Goal: Navigation & Orientation: Find specific page/section

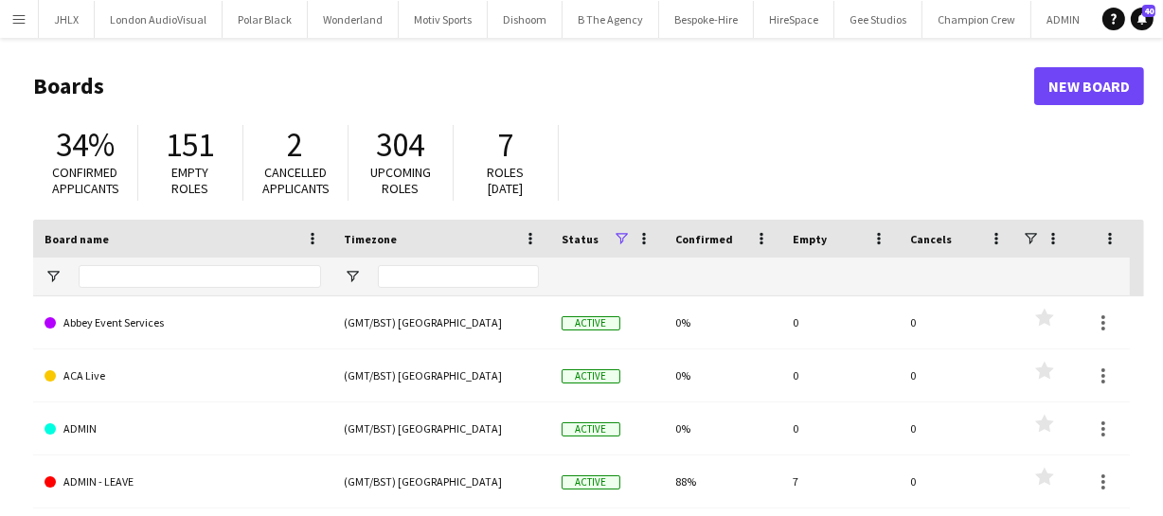
click at [22, 20] on app-icon "Menu" at bounding box center [18, 18] width 15 height 15
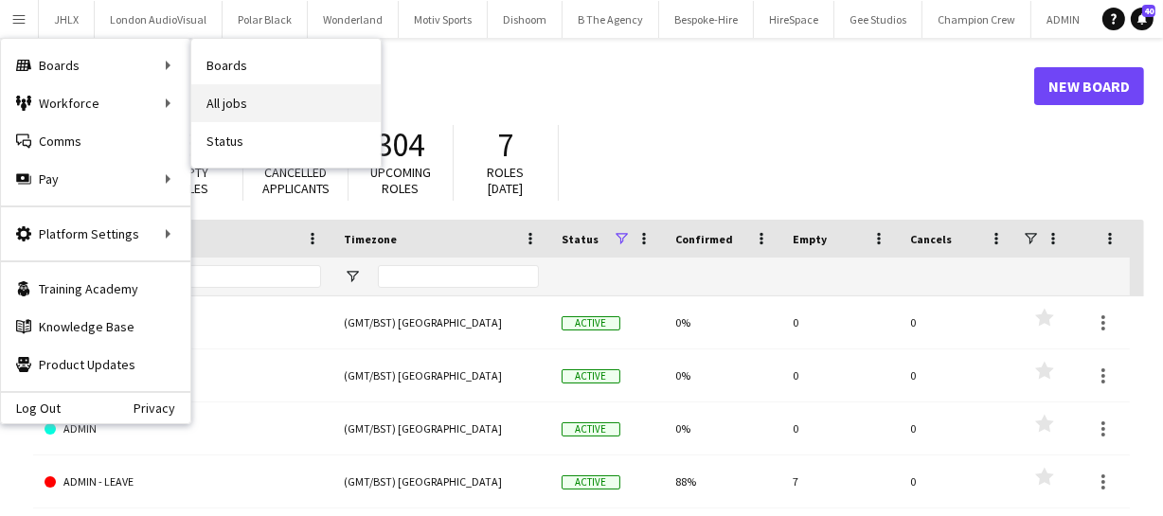
click at [222, 100] on link "All jobs" at bounding box center [285, 103] width 189 height 38
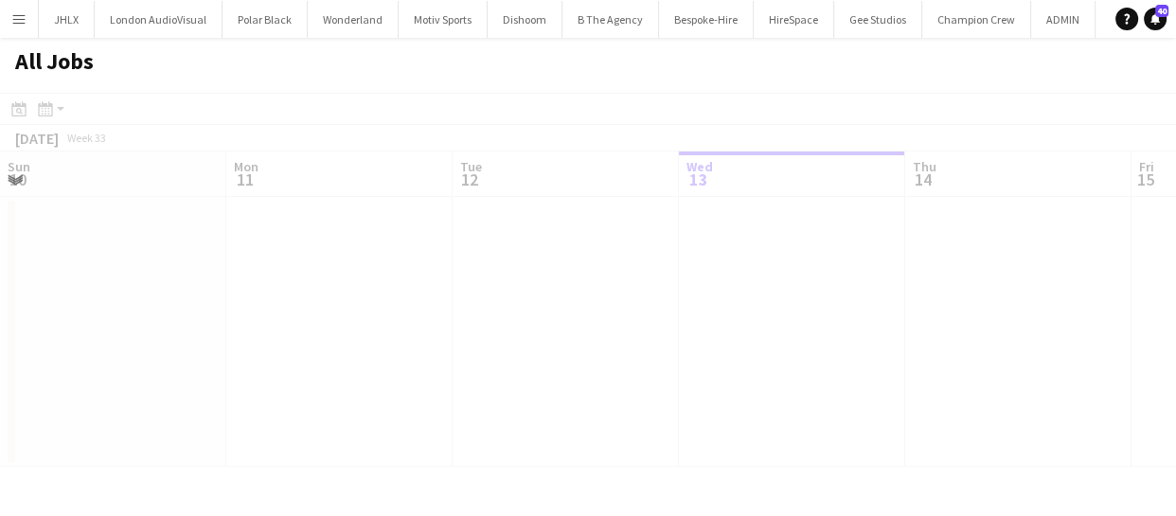
scroll to position [0, 453]
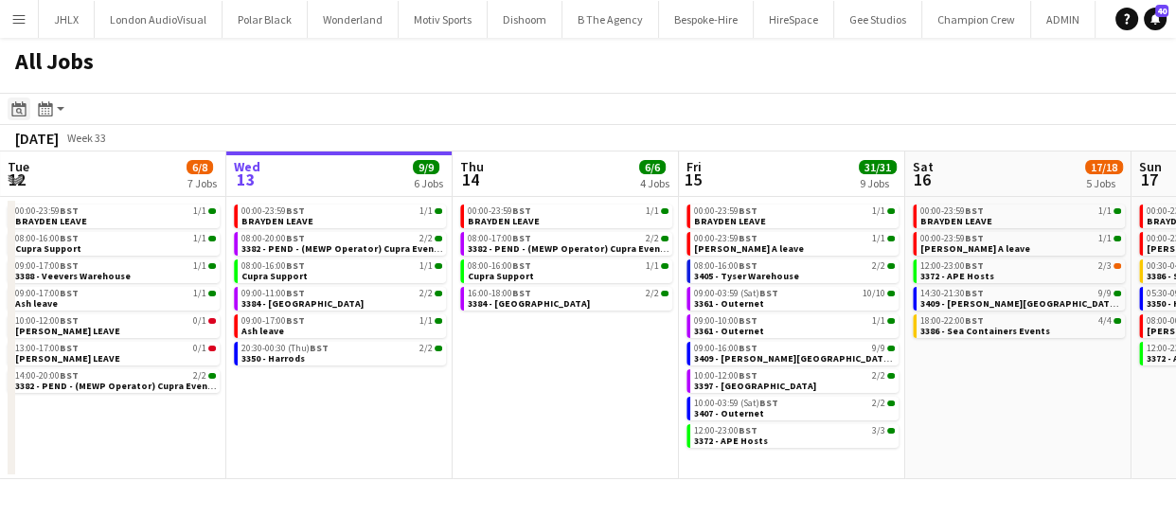
click at [16, 108] on icon "Date picker" at bounding box center [18, 108] width 15 height 15
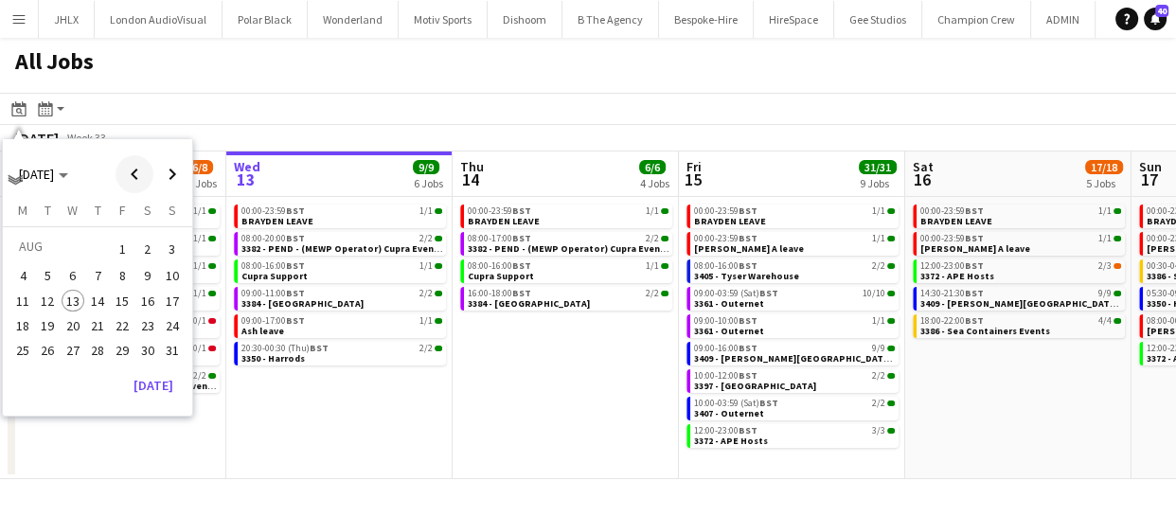
click at [130, 174] on span "Previous month" at bounding box center [135, 174] width 38 height 38
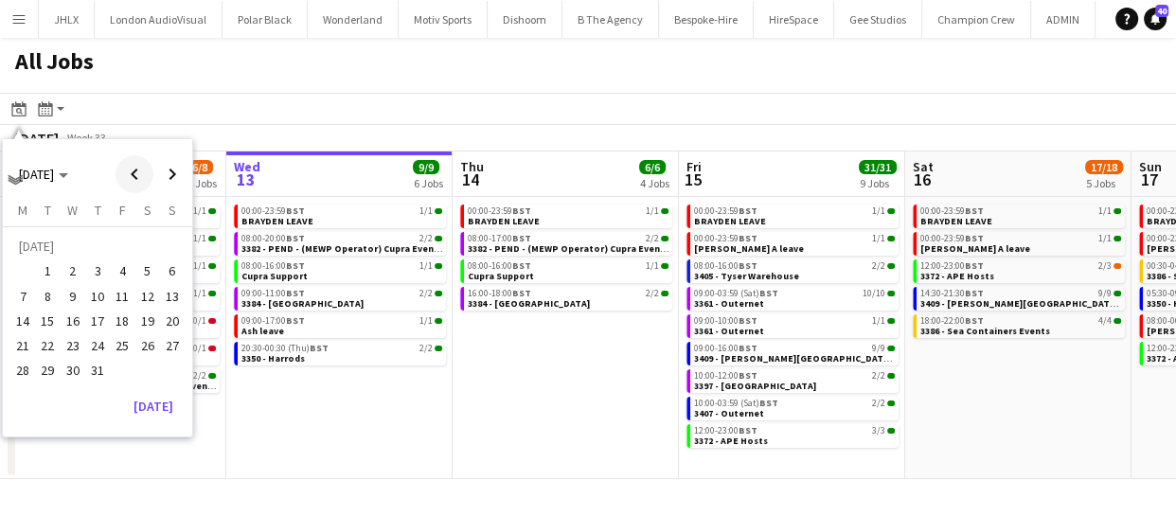
click at [130, 174] on span "Previous month" at bounding box center [135, 174] width 38 height 38
click at [98, 303] on span "12" at bounding box center [97, 301] width 23 height 23
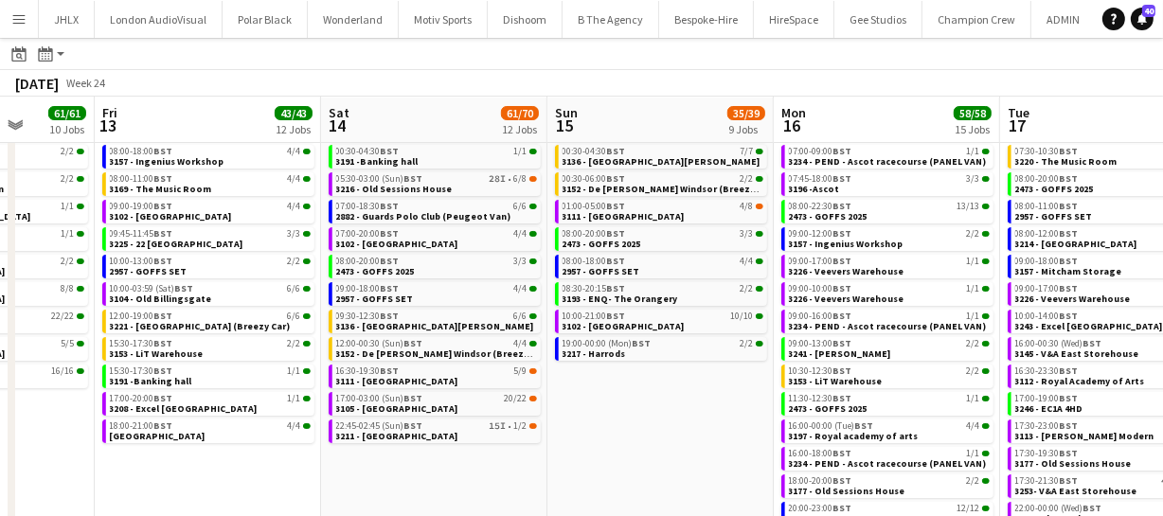
scroll to position [0, 594]
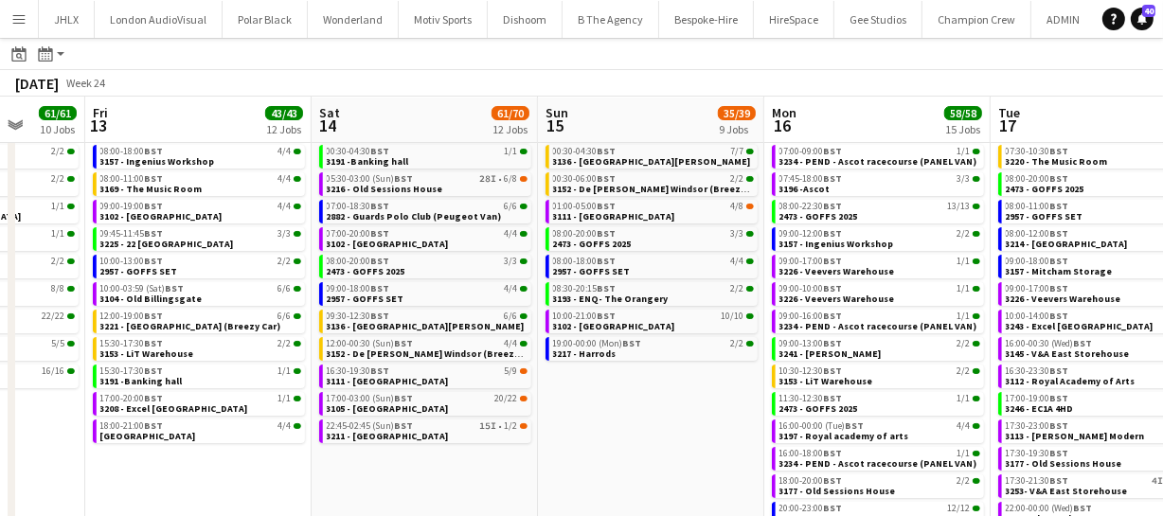
drag, startPoint x: 999, startPoint y: 438, endPoint x: 604, endPoint y: 417, distance: 395.5
click at [604, 417] on app-calendar-viewport "Tue 10 52/52 11 Jobs Wed 11 27/27 8 Jobs Thu 12 61/61 10 Jobs Fri 13 43/43 12 J…" at bounding box center [581, 272] width 1163 height 529
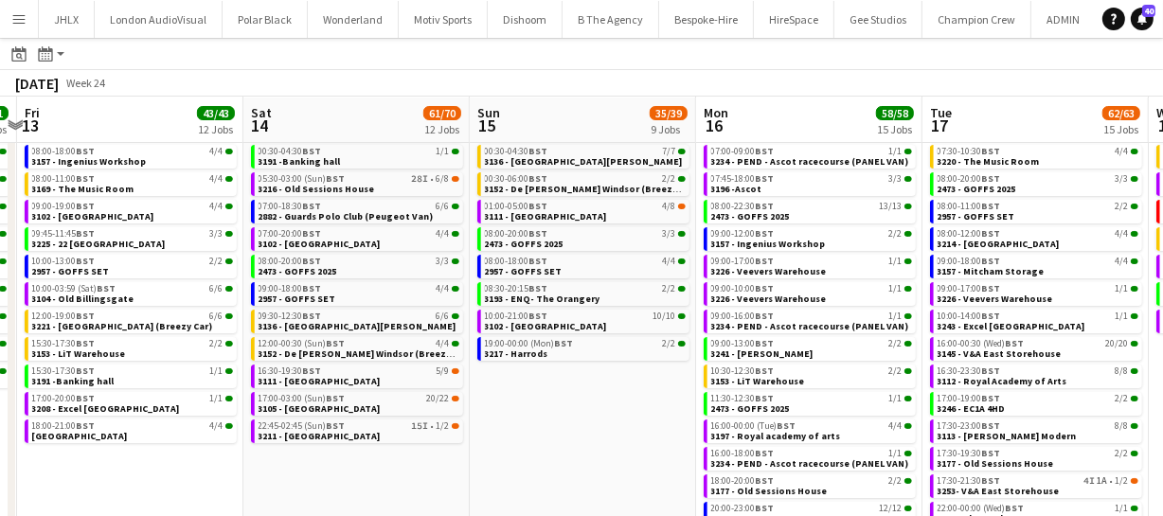
scroll to position [0, 682]
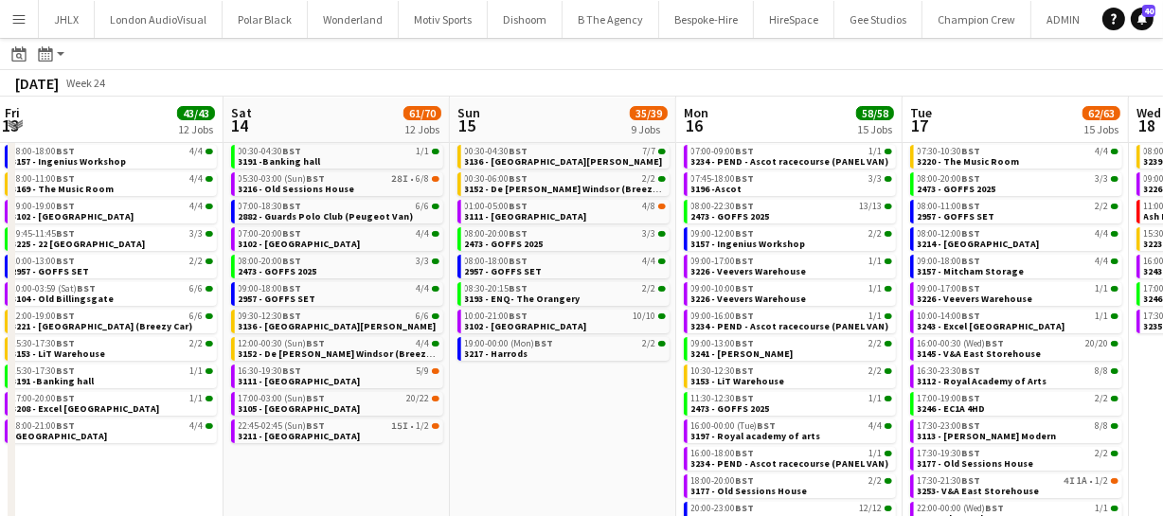
drag, startPoint x: 701, startPoint y: 412, endPoint x: 612, endPoint y: 425, distance: 90.0
click at [612, 425] on app-calendar-viewport "Tue 10 52/52 11 Jobs Wed 11 27/27 8 Jobs Thu 12 61/61 10 Jobs Fri 13 43/43 12 J…" at bounding box center [581, 272] width 1163 height 529
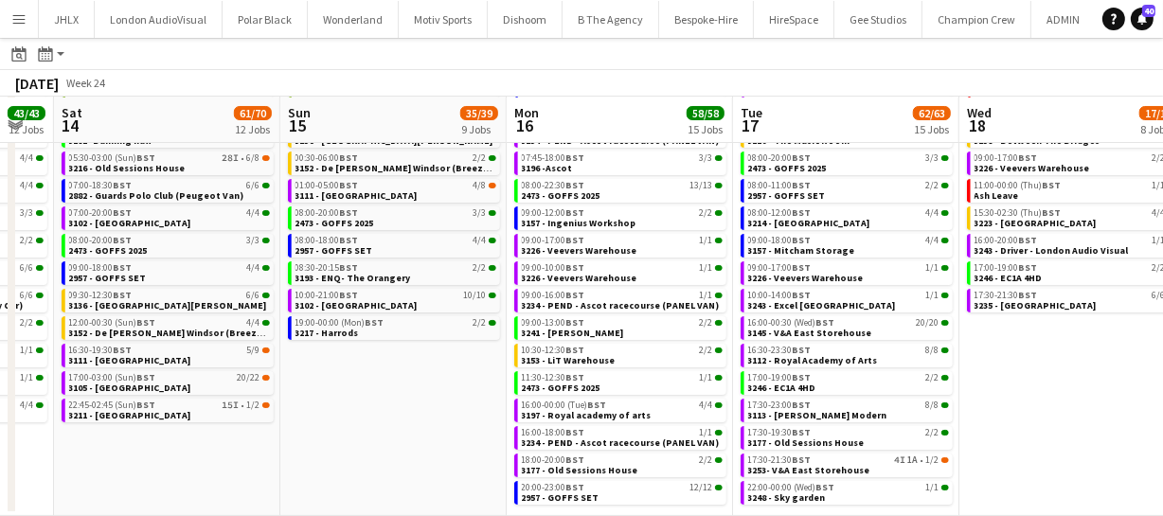
scroll to position [0, 872]
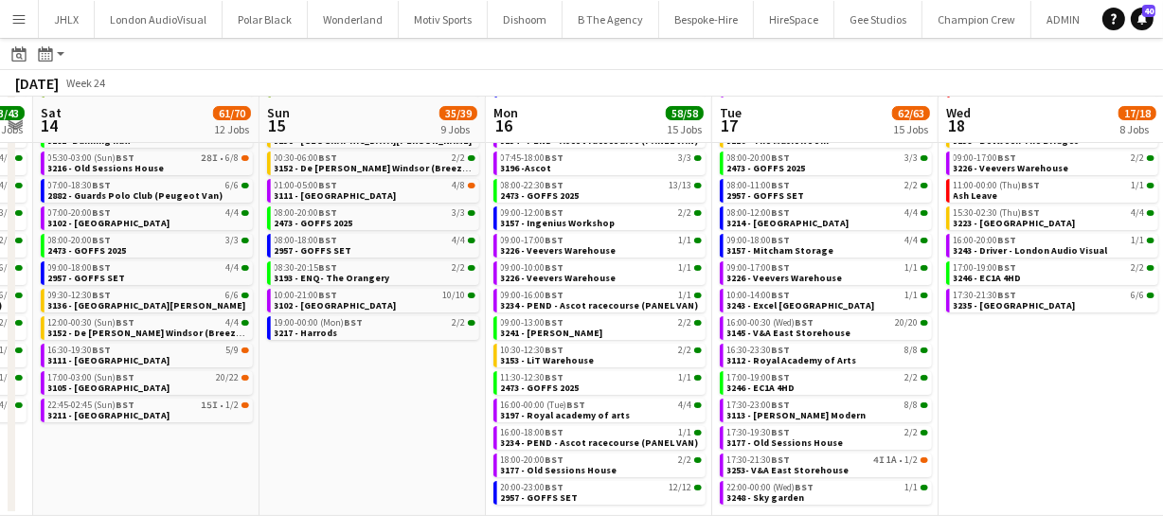
drag, startPoint x: 819, startPoint y: 411, endPoint x: 629, endPoint y: 412, distance: 190.4
click at [629, 412] on app-calendar-viewport "Tue 10 52/52 11 Jobs Wed 11 27/27 8 Jobs Thu 12 61/61 10 Jobs Fri 13 43/43 12 J…" at bounding box center [581, 251] width 1163 height 529
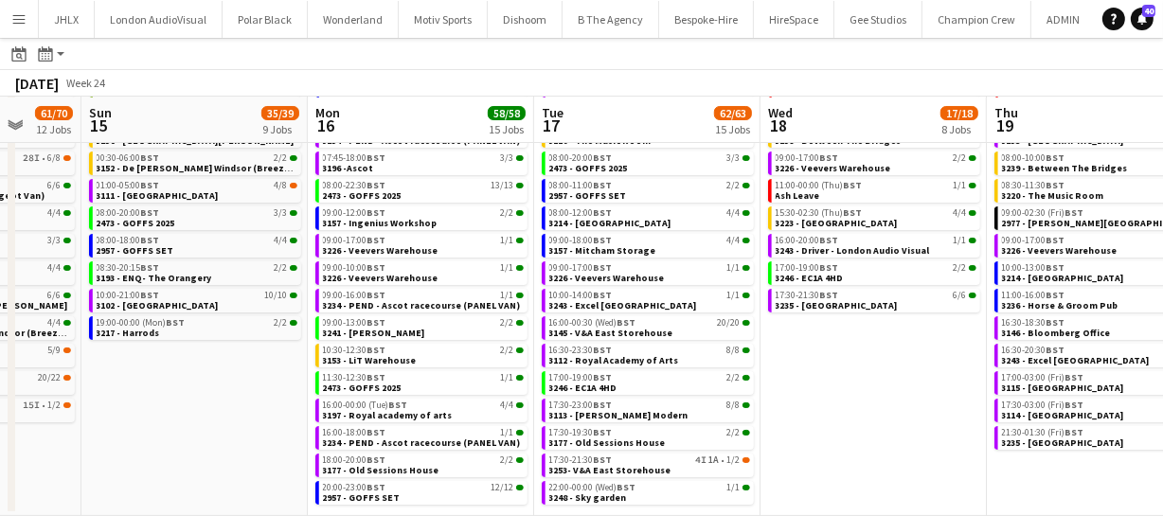
drag, startPoint x: 766, startPoint y: 404, endPoint x: 586, endPoint y: 386, distance: 181.0
click at [586, 386] on app-calendar-viewport "Thu 12 61/61 10 Jobs Fri 13 43/43 12 Jobs Sat 14 61/70 12 Jobs Sun 15 35/39 9 J…" at bounding box center [581, 251] width 1163 height 529
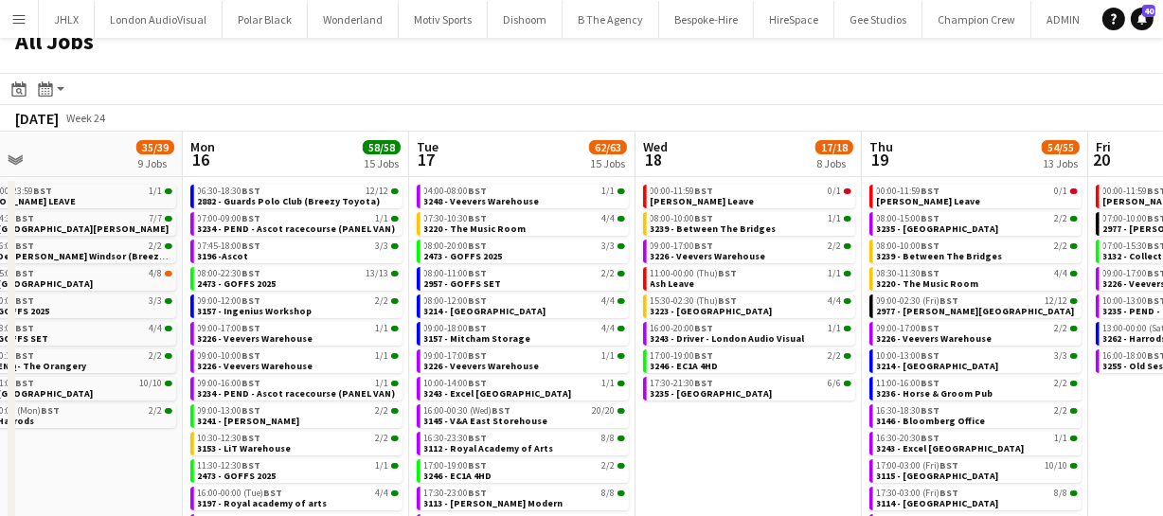
scroll to position [0, 727]
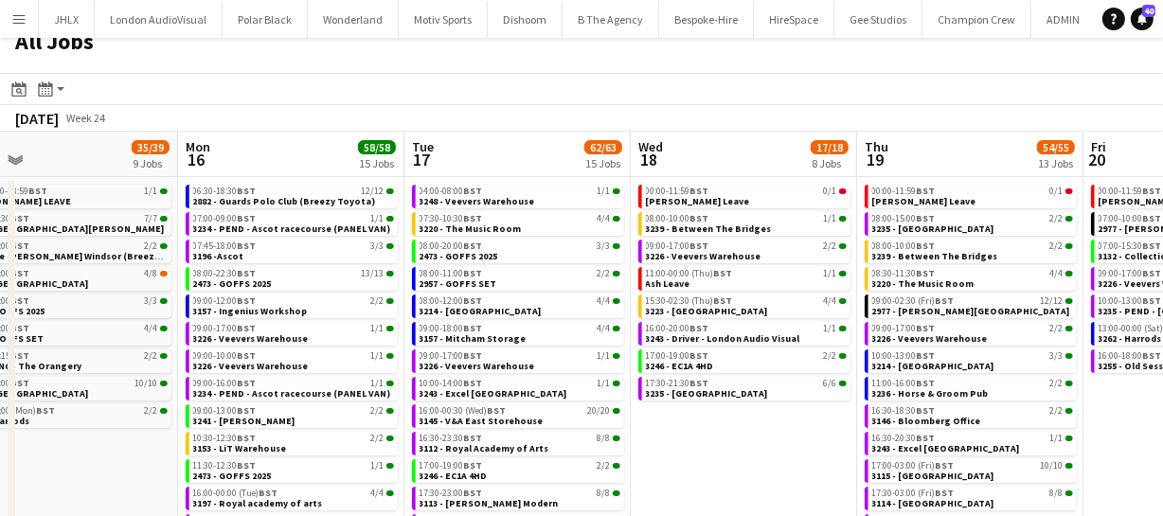
drag, startPoint x: 854, startPoint y: 430, endPoint x: 730, endPoint y: 422, distance: 124.4
click at [730, 422] on app-calendar-viewport "Thu 12 61/61 10 Jobs Fri 13 43/43 12 Jobs Sat 14 61/70 12 Jobs Sun 15 35/39 9 J…" at bounding box center [581, 368] width 1163 height 473
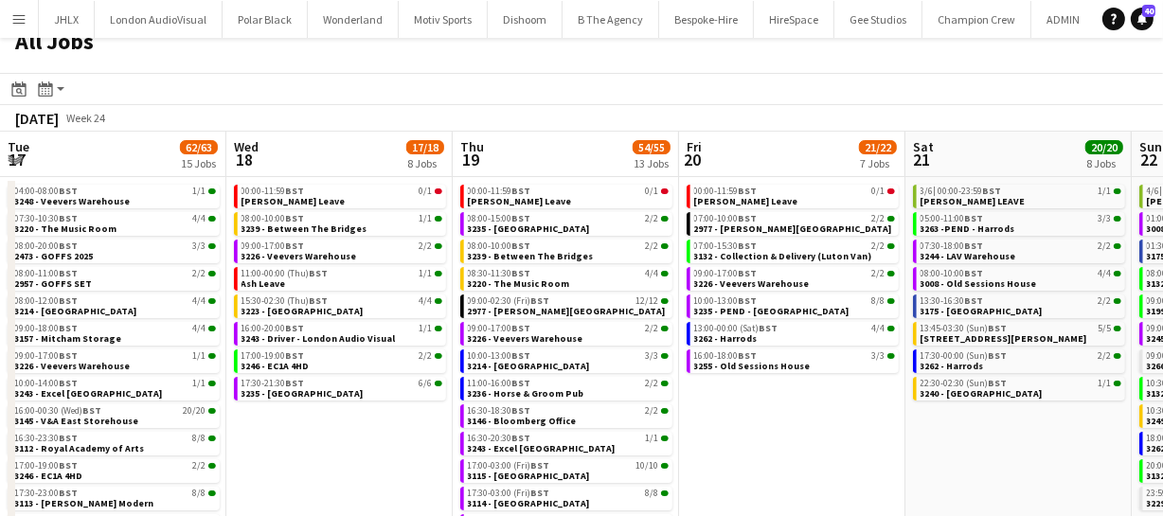
drag, startPoint x: 777, startPoint y: 301, endPoint x: 374, endPoint y: 283, distance: 403.0
click at [371, 283] on app-calendar-viewport "Sat 14 61/70 12 Jobs Sun 15 35/39 9 Jobs Mon 16 58/58 15 Jobs Tue 17 62/63 15 J…" at bounding box center [581, 368] width 1163 height 473
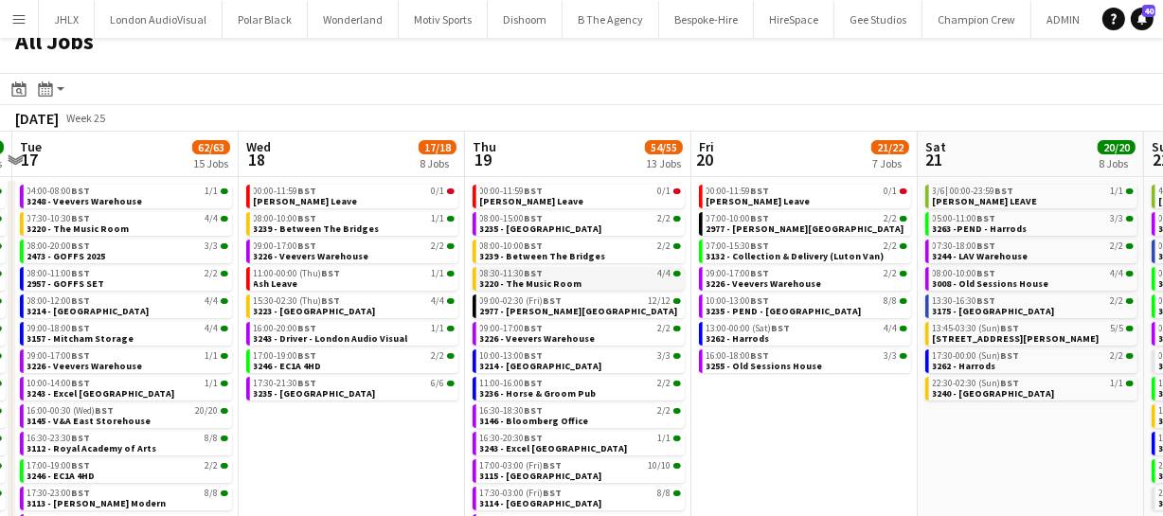
drag, startPoint x: 565, startPoint y: 288, endPoint x: 349, endPoint y: 269, distance: 217.7
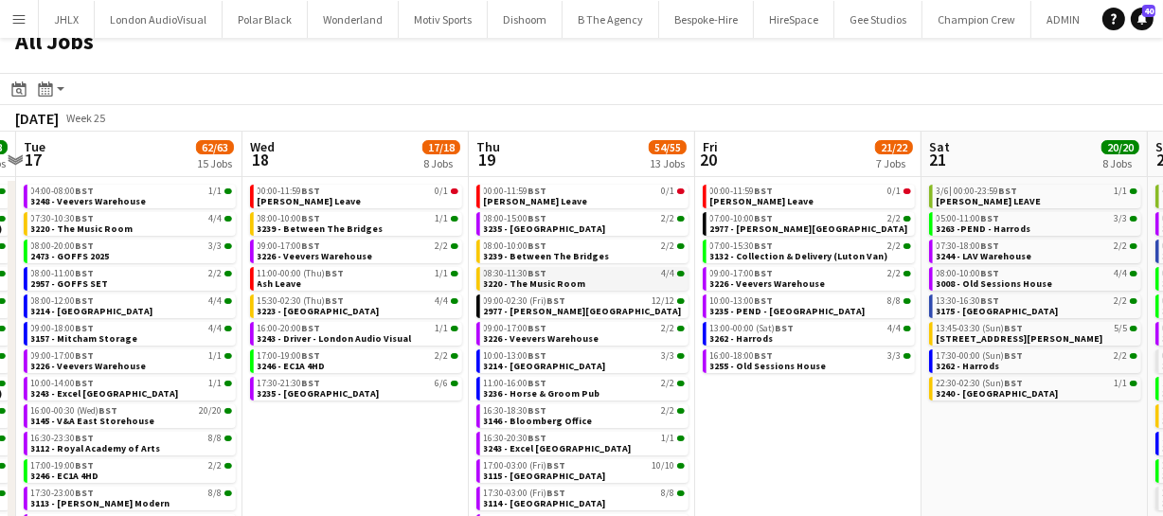
click at [349, 272] on app-calendar-viewport "Sat 14 61/70 12 Jobs Sun 15 35/39 9 Jobs Mon 16 58/58 15 Jobs Tue 17 62/63 15 J…" at bounding box center [581, 368] width 1163 height 473
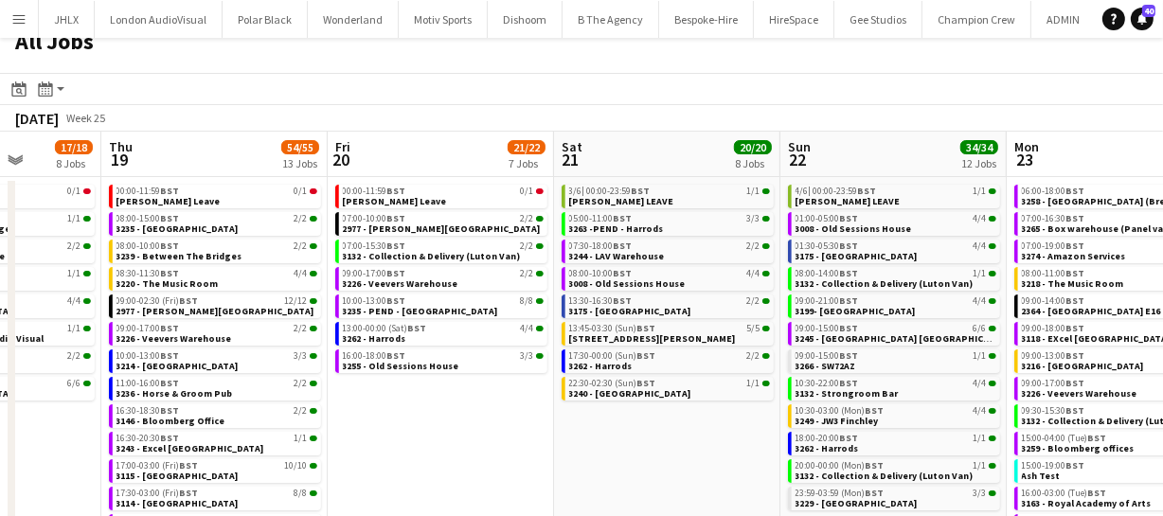
scroll to position [0, 594]
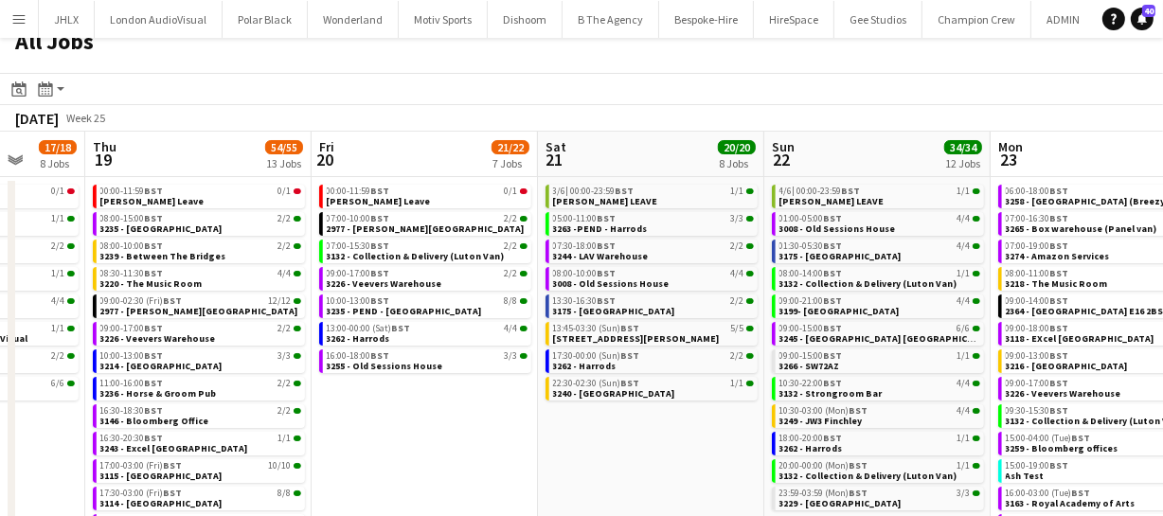
drag, startPoint x: 482, startPoint y: 275, endPoint x: 394, endPoint y: 275, distance: 88.1
click at [394, 275] on app-calendar-viewport "Mon 16 58/58 15 Jobs Tue 17 62/63 15 Jobs Wed 18 17/18 8 Jobs Thu 19 54/55 13 J…" at bounding box center [581, 368] width 1163 height 473
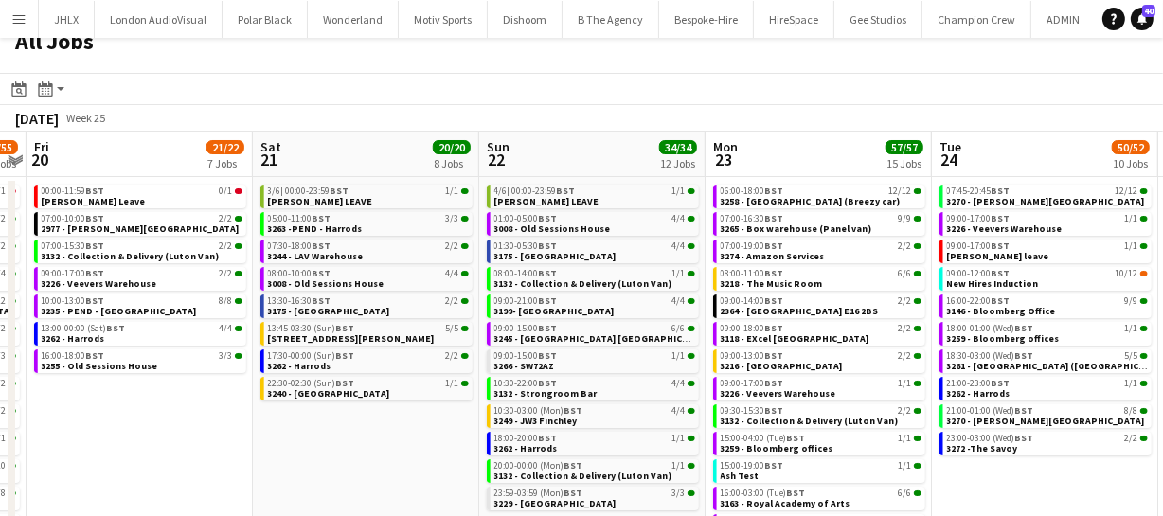
drag, startPoint x: 576, startPoint y: 280, endPoint x: 291, endPoint y: 275, distance: 285.2
click at [291, 275] on app-calendar-viewport "Mon 16 58/58 15 Jobs Tue 17 62/63 15 Jobs Wed 18 17/18 8 Jobs Thu 19 54/55 13 J…" at bounding box center [581, 368] width 1163 height 473
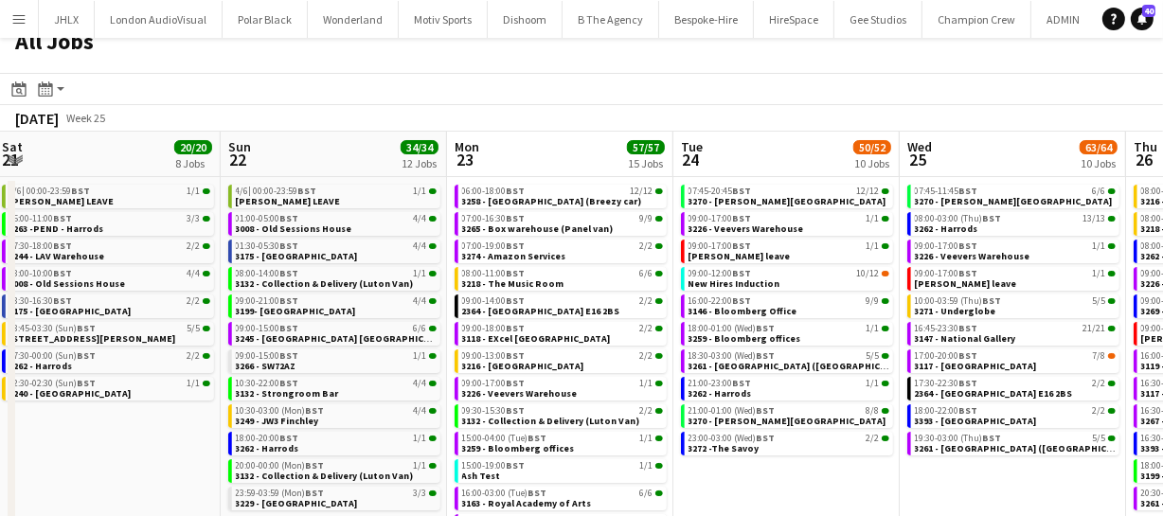
drag, startPoint x: 487, startPoint y: 277, endPoint x: 303, endPoint y: 257, distance: 184.8
click at [303, 257] on app-calendar-viewport "Wed 18 17/18 8 Jobs Thu 19 54/55 13 Jobs Fri 20 21/22 7 Jobs Sat 21 20/20 8 Job…" at bounding box center [581, 368] width 1163 height 473
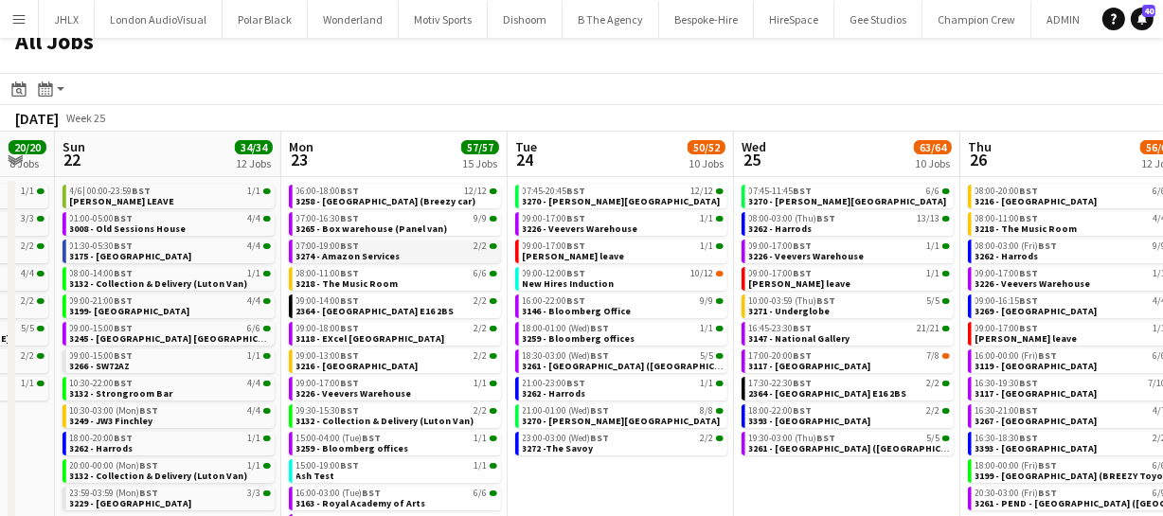
drag, startPoint x: 427, startPoint y: 244, endPoint x: 387, endPoint y: 239, distance: 40.2
click at [387, 239] on app-calendar-viewport "Wed 18 17/18 8 Jobs Thu 19 54/55 13 Jobs Fri 20 21/22 7 Jobs Sat 21 20/20 8 Job…" at bounding box center [581, 368] width 1163 height 473
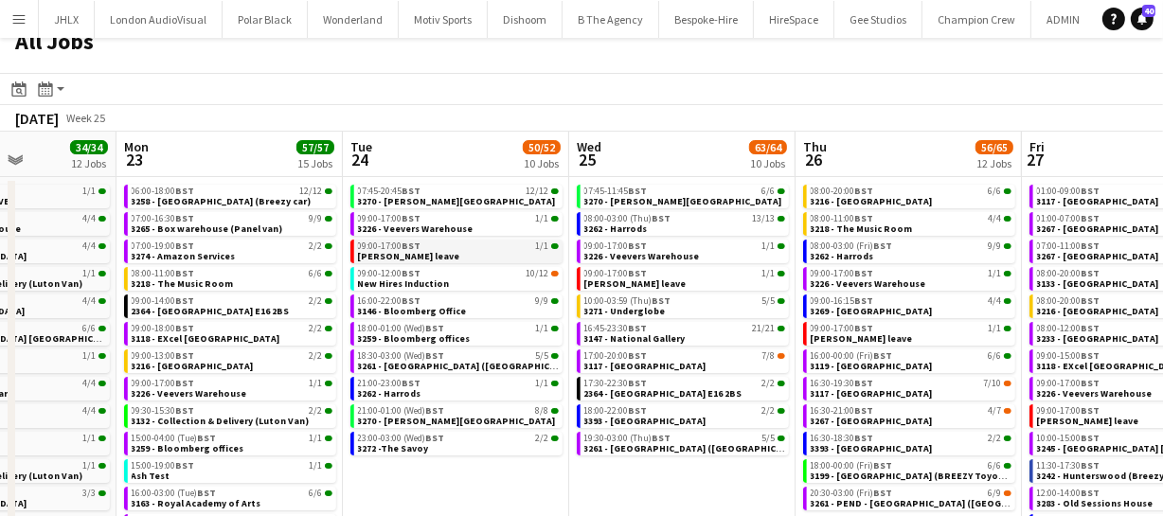
drag, startPoint x: 482, startPoint y: 246, endPoint x: 424, endPoint y: 238, distance: 58.4
click at [422, 239] on app-calendar-viewport "Fri 20 21/22 7 Jobs Sat 21 20/20 8 Jobs Sun 22 34/34 12 Jobs Mon 23 57/57 15 Jo…" at bounding box center [581, 368] width 1163 height 473
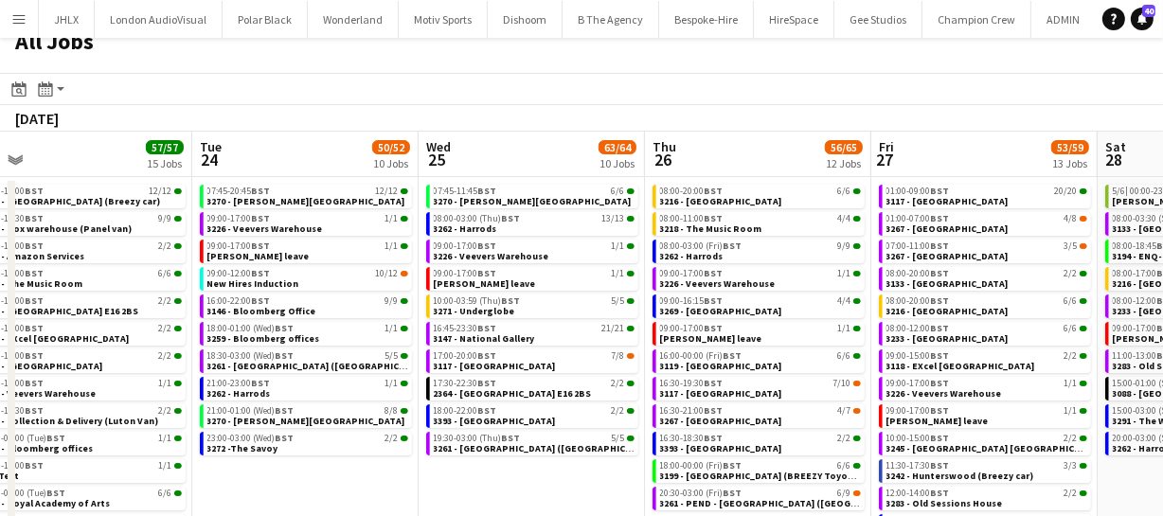
drag, startPoint x: 630, startPoint y: 257, endPoint x: 438, endPoint y: 236, distance: 193.4
click at [439, 236] on app-calendar-viewport "Fri 20 21/22 7 Jobs Sat 21 20/20 8 Jobs Sun 22 34/34 12 Jobs Mon 23 57/57 15 Jo…" at bounding box center [581, 368] width 1163 height 473
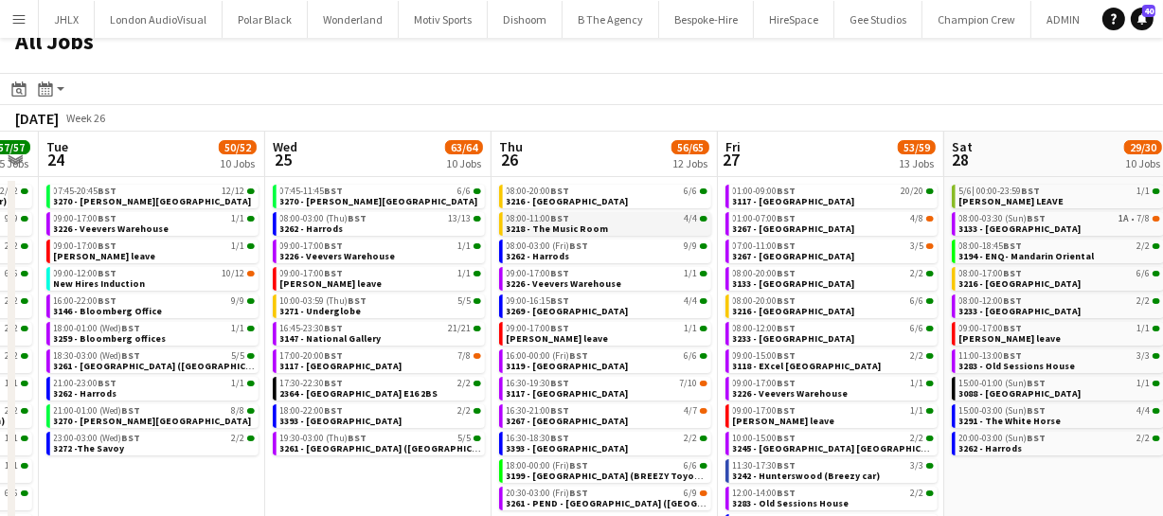
drag, startPoint x: 680, startPoint y: 265, endPoint x: 513, endPoint y: 233, distance: 169.8
click at [466, 238] on app-calendar-viewport "Fri 20 21/22 7 Jobs Sat 21 20/20 8 Jobs Sun 22 34/34 12 Jobs Mon 23 57/57 15 Jo…" at bounding box center [581, 368] width 1163 height 473
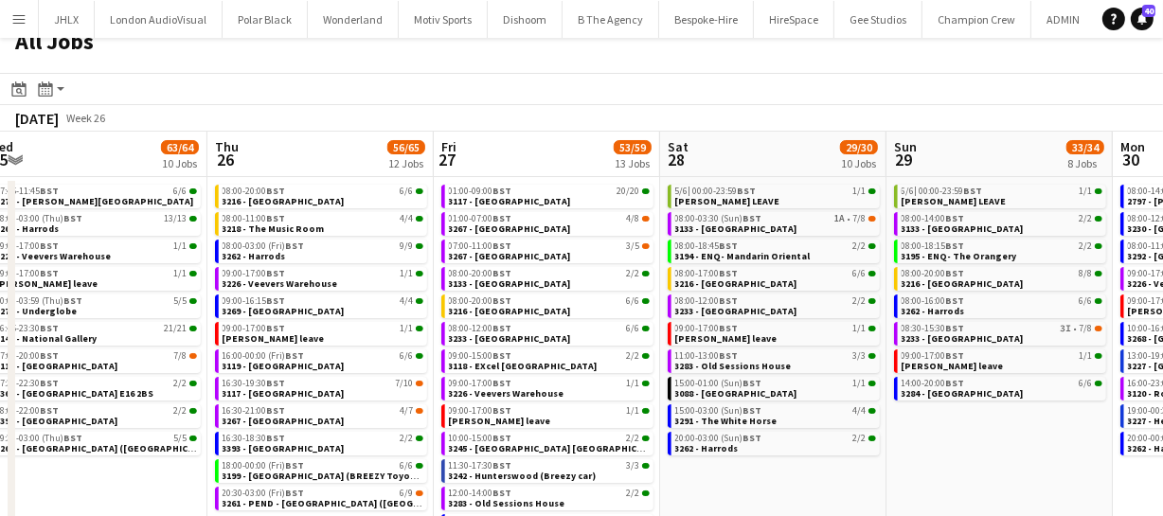
drag, startPoint x: 578, startPoint y: 246, endPoint x: 482, endPoint y: 231, distance: 96.9
click at [482, 231] on app-calendar-viewport "Sun 22 34/34 12 Jobs Mon 23 57/57 15 Jobs Tue 24 50/52 10 Jobs Wed 25 63/64 10 …" at bounding box center [581, 368] width 1163 height 473
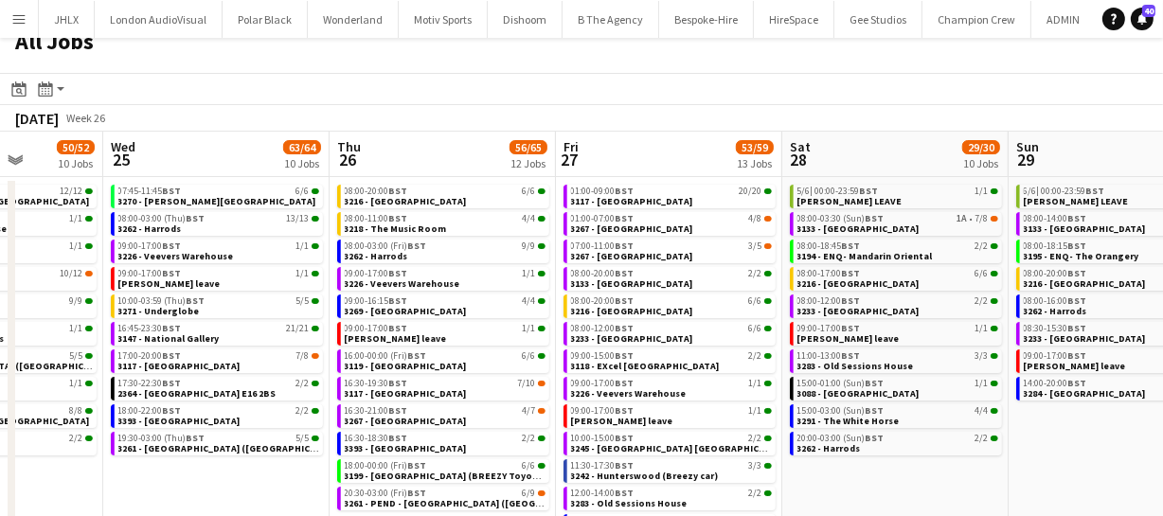
drag, startPoint x: 697, startPoint y: 260, endPoint x: 369, endPoint y: 212, distance: 331.3
click at [369, 212] on app-calendar-viewport "Sun 22 34/34 12 Jobs Mon 23 57/57 15 Jobs Tue 24 50/52 10 Jobs Wed 25 63/64 10 …" at bounding box center [581, 368] width 1163 height 473
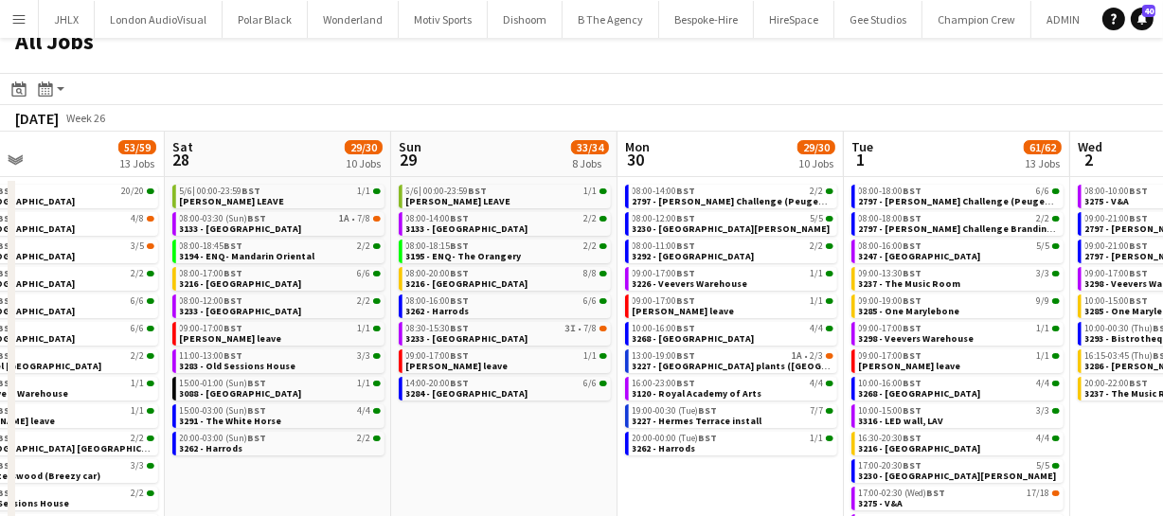
drag, startPoint x: 600, startPoint y: 246, endPoint x: 398, endPoint y: 221, distance: 203.4
click at [398, 221] on app-calendar-viewport "Tue 24 50/52 10 Jobs Wed 25 63/64 10 Jobs Thu 26 56/65 12 Jobs Fri 27 53/59 13 …" at bounding box center [581, 368] width 1163 height 473
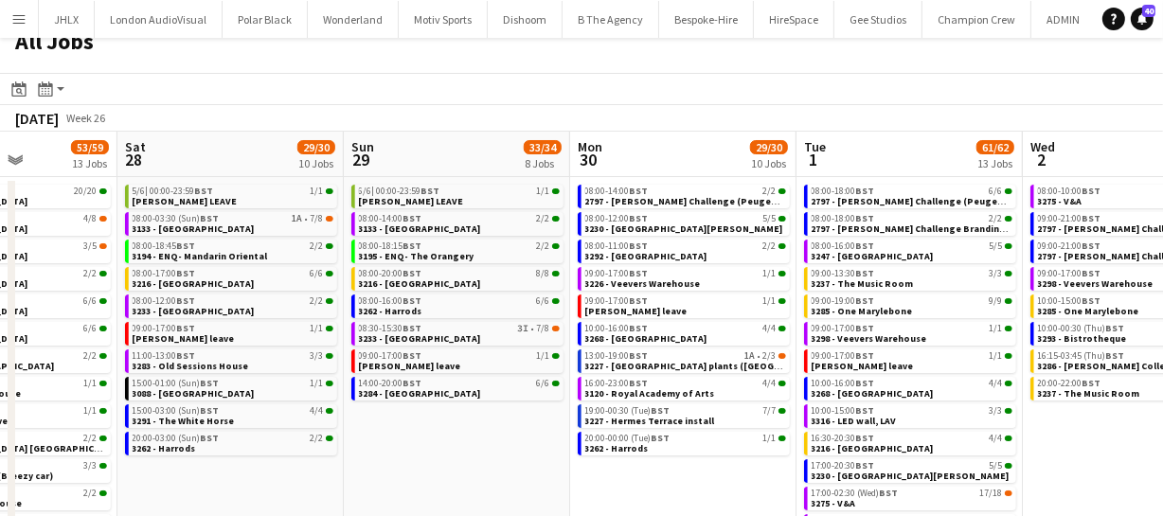
drag, startPoint x: 641, startPoint y: 256, endPoint x: 470, endPoint y: 238, distance: 172.4
click at [470, 238] on app-calendar-viewport "Tue 24 50/52 10 Jobs Wed 25 63/64 10 Jobs Thu 26 56/65 12 Jobs Fri 27 53/59 13 …" at bounding box center [581, 368] width 1163 height 473
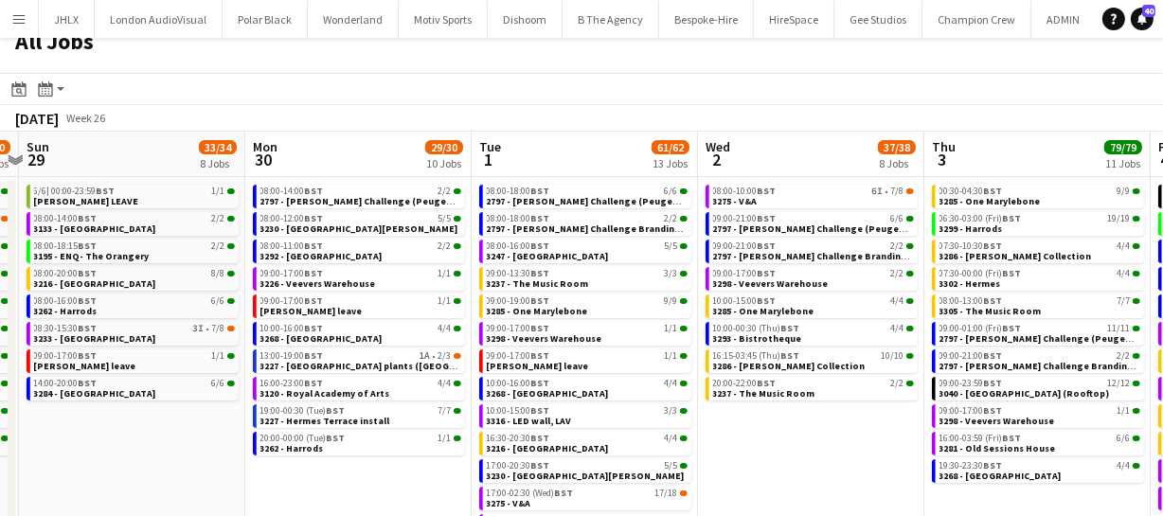
drag, startPoint x: 472, startPoint y: 236, endPoint x: 430, endPoint y: 230, distance: 42.1
click at [430, 230] on app-calendar-viewport "Thu 26 56/65 12 Jobs Fri 27 53/59 13 Jobs Sat 28 29/30 10 Jobs Sun 29 33/34 8 J…" at bounding box center [581, 368] width 1163 height 473
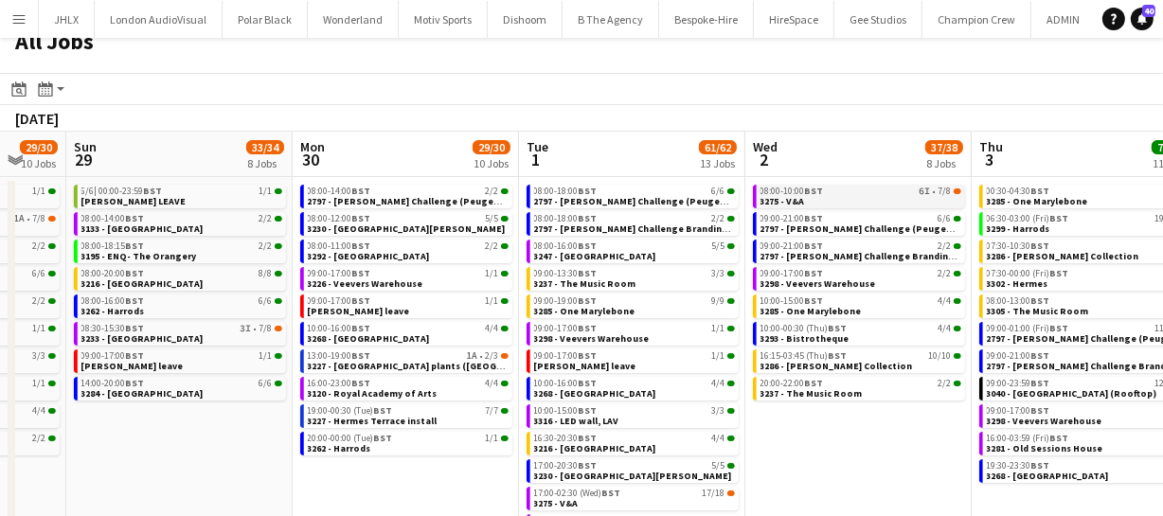
drag, startPoint x: 634, startPoint y: 245, endPoint x: 353, endPoint y: 192, distance: 285.3
click at [337, 194] on app-calendar-viewport "Thu 26 56/65 12 Jobs Fri 27 53/59 13 Jobs Sat 28 29/30 10 Jobs Sun 29 33/34 8 J…" at bounding box center [581, 368] width 1163 height 473
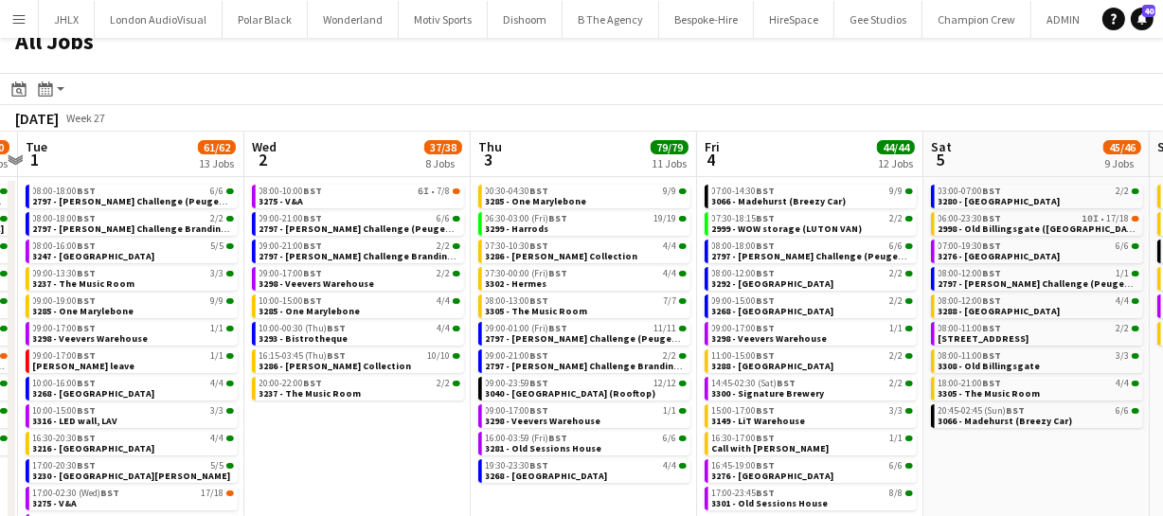
drag, startPoint x: 606, startPoint y: 232, endPoint x: 557, endPoint y: 231, distance: 49.3
click at [558, 231] on app-calendar-viewport "Sat 28 29/30 10 Jobs Sun 29 33/34 8 Jobs Mon 30 29/30 10 Jobs Tue 1 61/62 13 Jo…" at bounding box center [581, 368] width 1163 height 473
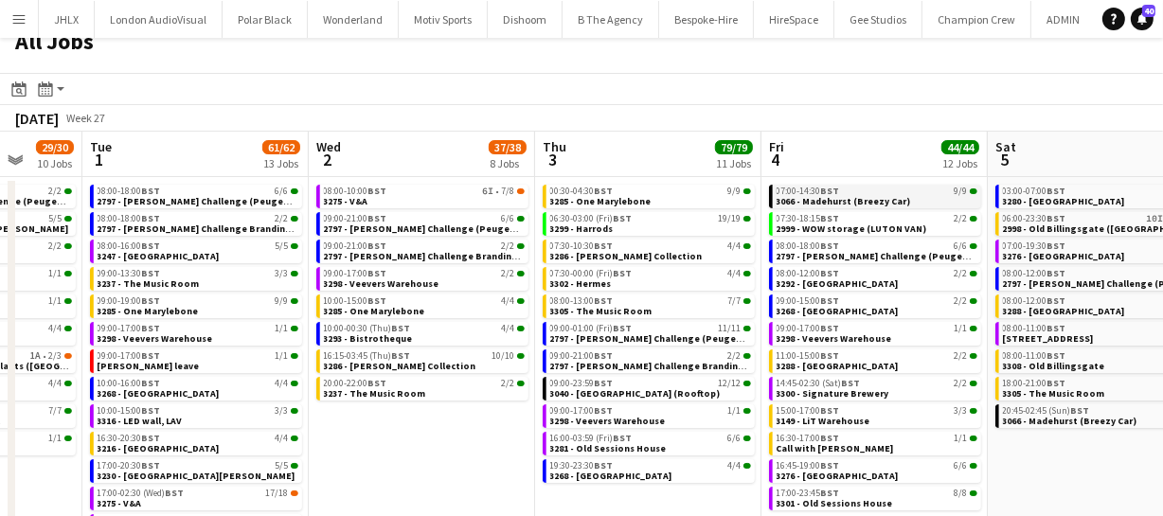
drag, startPoint x: 603, startPoint y: 243, endPoint x: 286, endPoint y: 191, distance: 321.6
click at [283, 194] on app-calendar-viewport "Sat 28 29/30 10 Jobs Sun 29 33/34 8 Jobs Mon 30 29/30 10 Jobs Tue 1 61/62 13 Jo…" at bounding box center [581, 368] width 1163 height 473
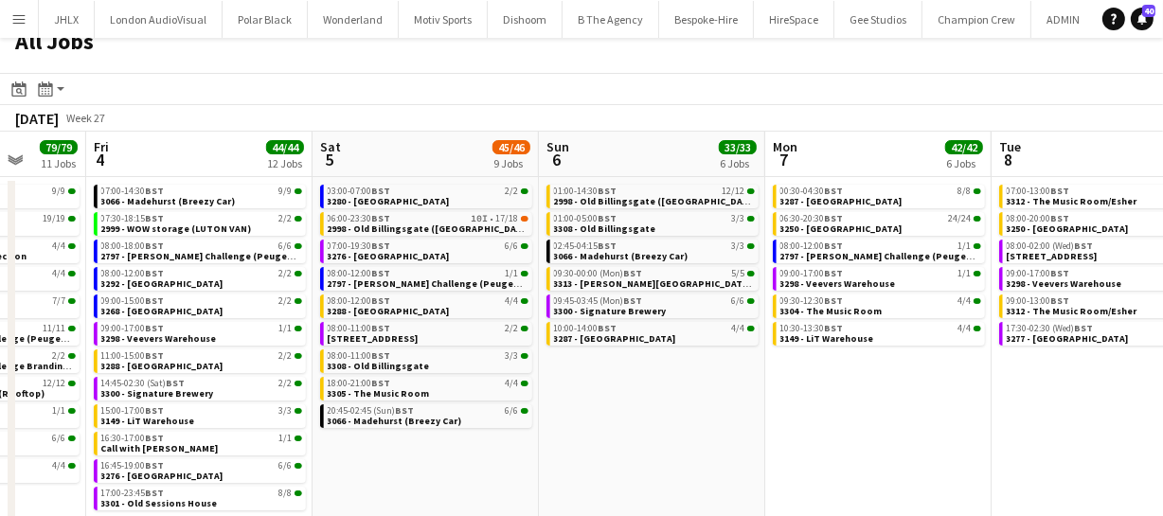
drag, startPoint x: 514, startPoint y: 216, endPoint x: 349, endPoint y: 195, distance: 167.1
click at [352, 195] on app-calendar-viewport "Mon 30 29/30 10 Jobs Tue 1 61/62 13 Jobs Wed 2 37/38 8 Jobs Thu 3 79/79 11 Jobs…" at bounding box center [581, 368] width 1163 height 473
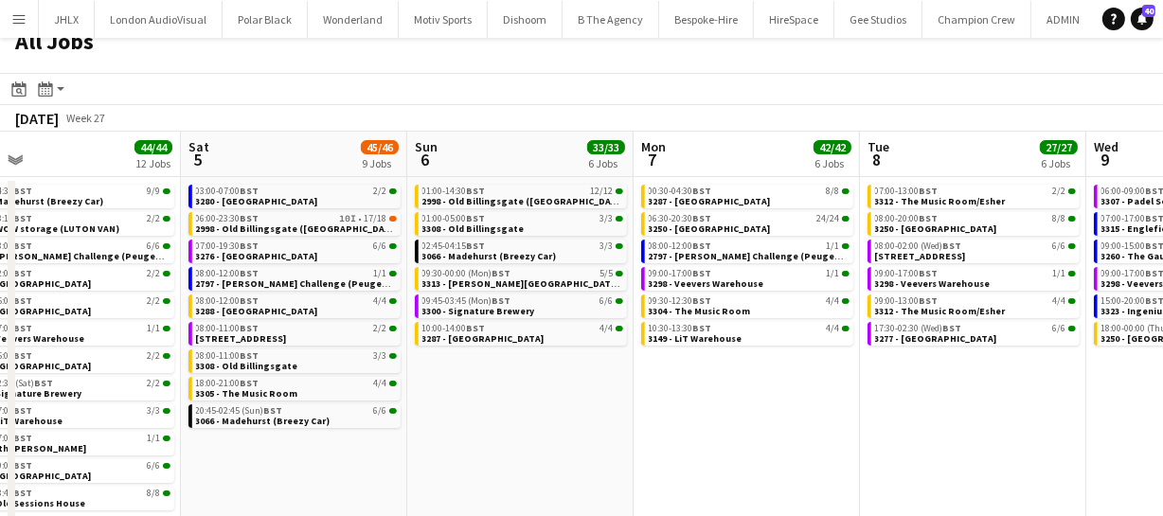
drag, startPoint x: 646, startPoint y: 258, endPoint x: 521, endPoint y: 246, distance: 125.5
click at [521, 246] on app-calendar-viewport "Wed 2 37/38 8 Jobs Thu 3 79/79 11 Jobs Fri 4 44/44 12 Jobs Sat 5 45/46 9 Jobs S…" at bounding box center [581, 368] width 1163 height 473
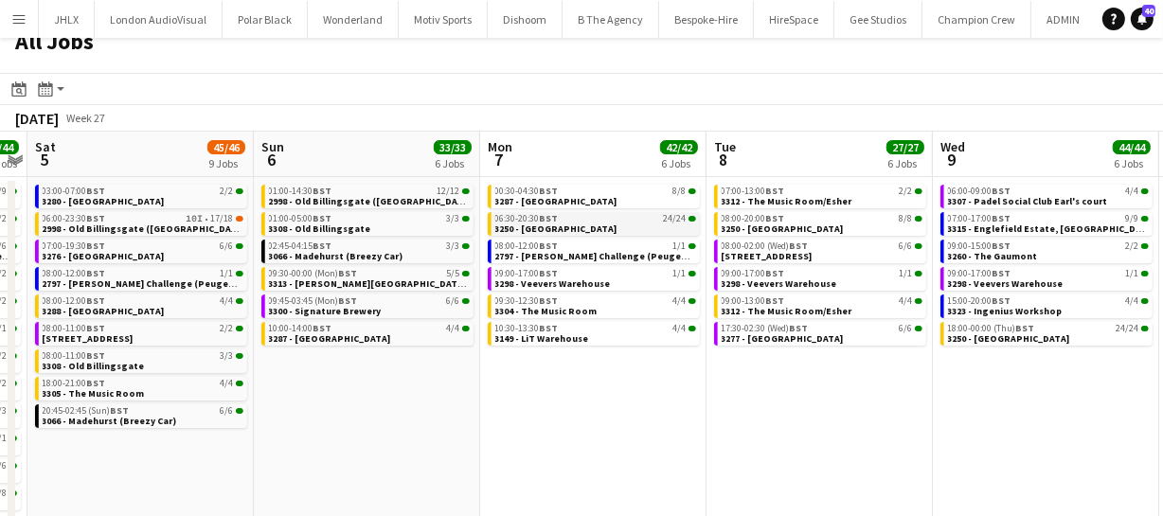
drag, startPoint x: 744, startPoint y: 262, endPoint x: 548, endPoint y: 231, distance: 198.5
click at [541, 233] on app-calendar-viewport "Wed 2 37/38 8 Jobs Thu 3 79/79 11 Jobs Fri 4 44/44 12 Jobs Sat 5 45/46 9 Jobs S…" at bounding box center [581, 368] width 1163 height 473
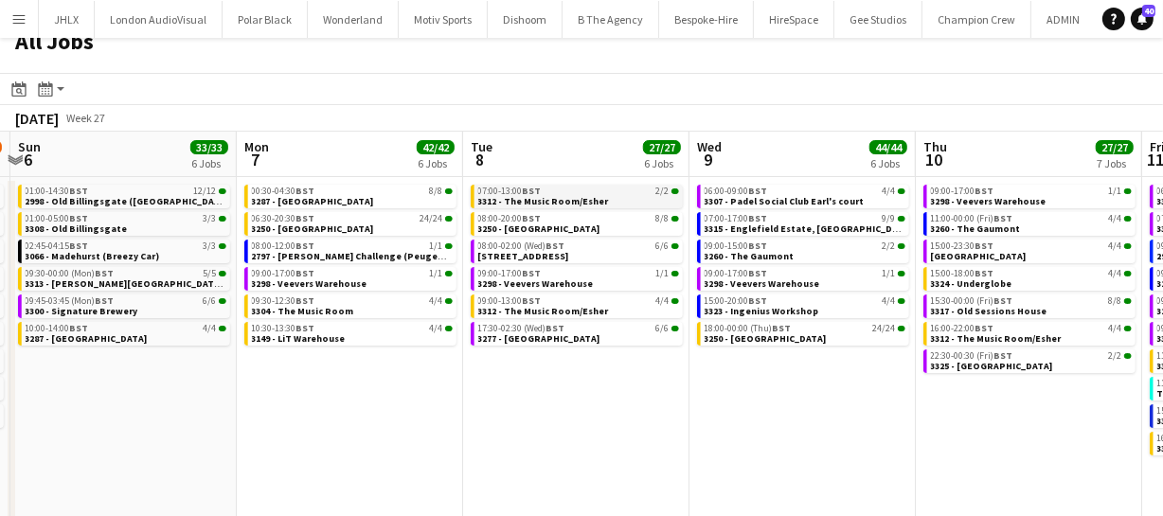
drag, startPoint x: 741, startPoint y: 252, endPoint x: 489, endPoint y: 202, distance: 256.9
click at [511, 206] on app-calendar-viewport "Wed 2 37/38 8 Jobs Thu 3 79/79 11 Jobs Fri 4 44/44 12 Jobs Sat 5 45/46 9 Jobs S…" at bounding box center [581, 368] width 1163 height 473
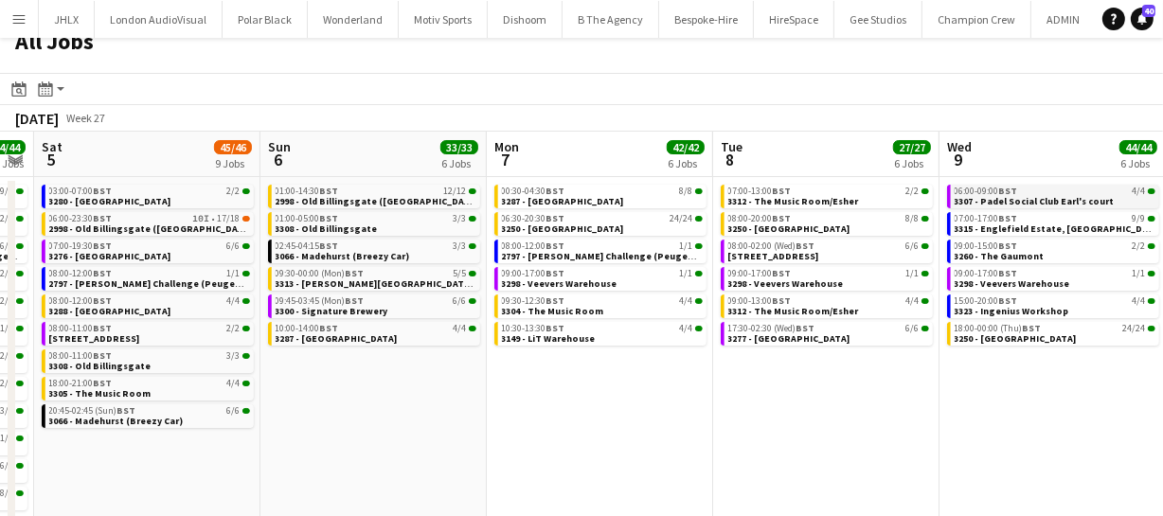
drag, startPoint x: 690, startPoint y: 222, endPoint x: 525, endPoint y: 194, distance: 167.1
click at [509, 195] on app-calendar-viewport "Wed 2 37/38 8 Jobs Thu 3 79/79 11 Jobs Fri 4 44/44 12 Jobs Sat 5 45/46 9 Jobs S…" at bounding box center [581, 368] width 1163 height 473
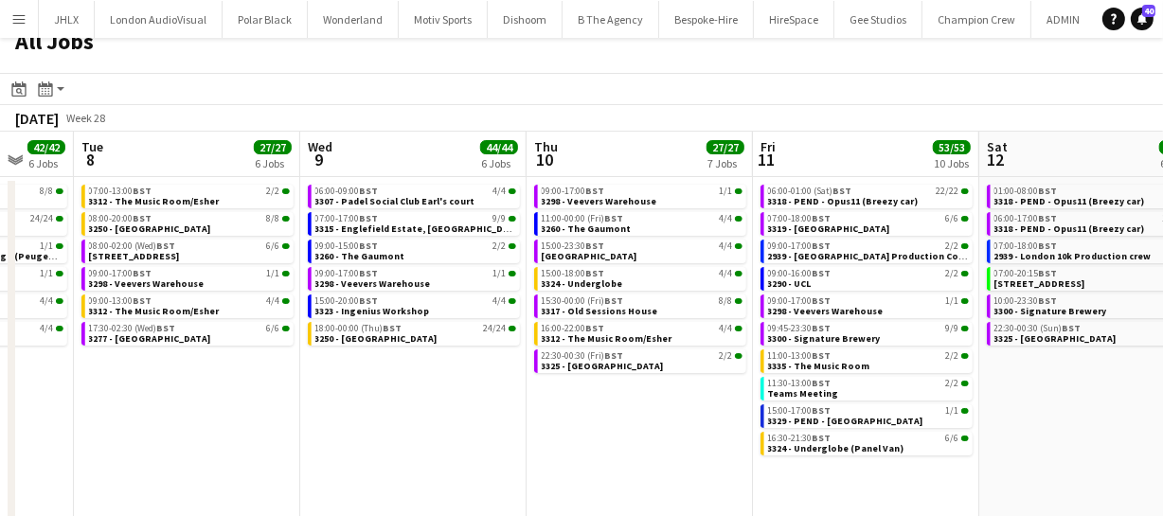
drag, startPoint x: 744, startPoint y: 232, endPoint x: 547, endPoint y: 206, distance: 199.7
click at [549, 206] on app-calendar-viewport "Fri 4 44/44 12 Jobs Sat 5 45/46 9 Jobs Sun 6 33/33 6 Jobs Mon 7 42/42 6 Jobs Tu…" at bounding box center [581, 368] width 1163 height 473
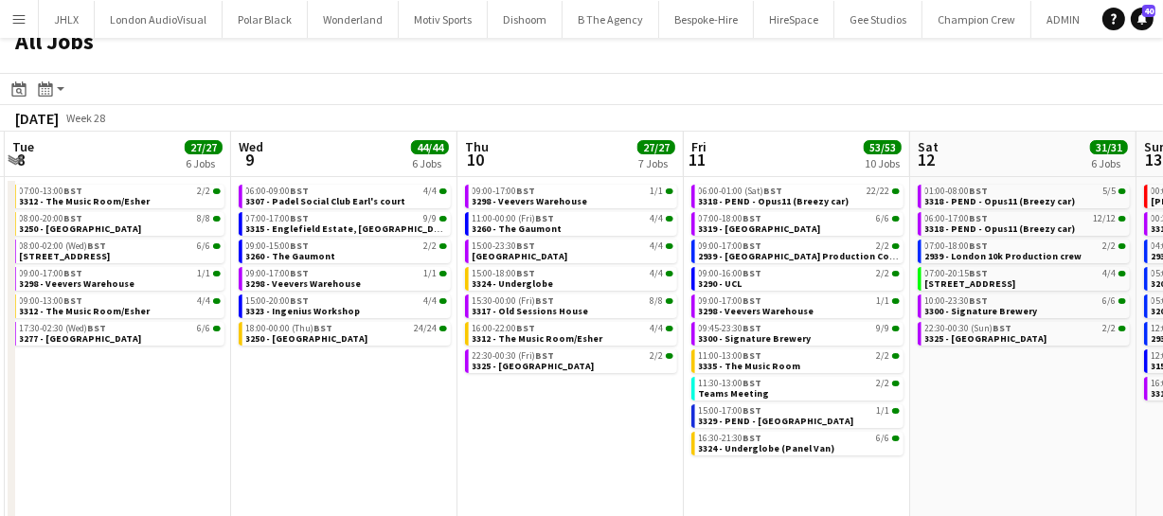
scroll to position [0, 602]
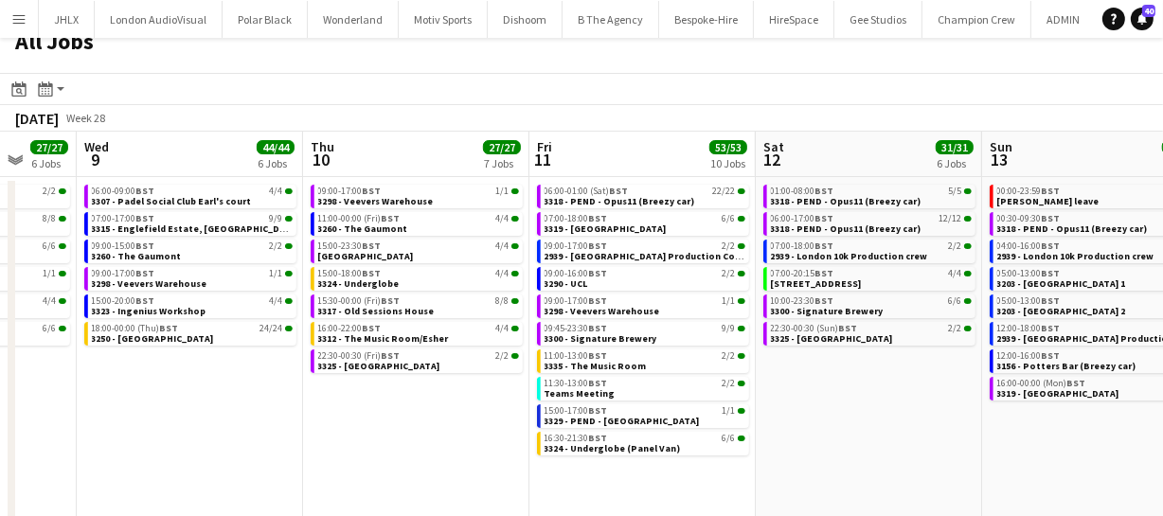
drag, startPoint x: 708, startPoint y: 233, endPoint x: 578, endPoint y: 220, distance: 130.4
click at [578, 220] on app-calendar-viewport "Sun 6 33/33 6 Jobs Mon 7 42/42 6 Jobs Tue 8 27/27 6 Jobs Wed 9 44/44 6 Jobs Thu…" at bounding box center [581, 368] width 1163 height 473
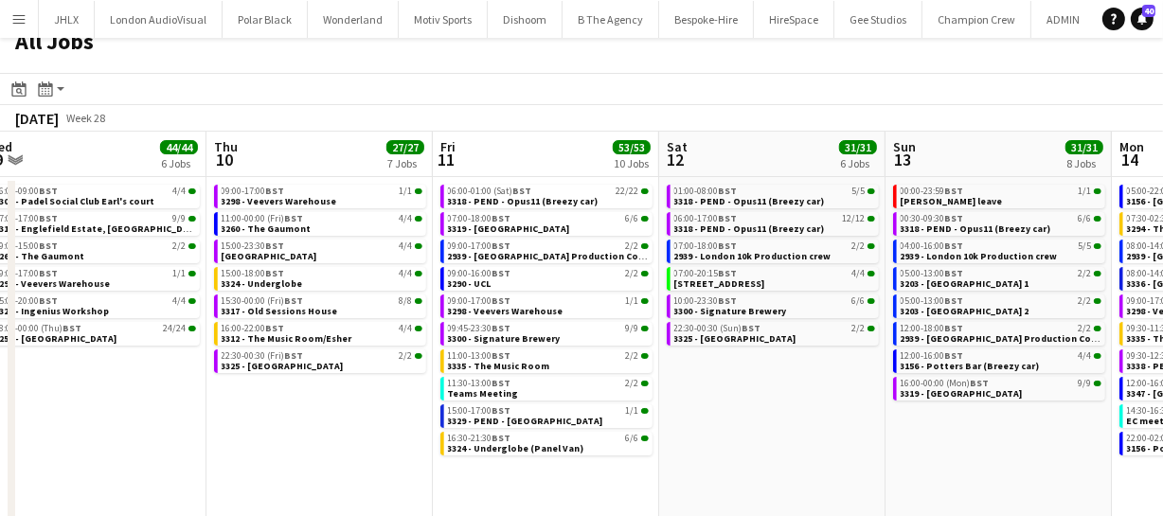
scroll to position [0, 700]
drag, startPoint x: 866, startPoint y: 373, endPoint x: 768, endPoint y: 387, distance: 98.6
click at [768, 387] on app-calendar-viewport "Sun 6 33/33 6 Jobs Mon 7 42/42 6 Jobs Tue 8 27/27 6 Jobs Wed 9 44/44 6 Jobs Thu…" at bounding box center [581, 368] width 1163 height 473
click at [757, 441] on app-date-cell "01:00-08:00 BST 5/5 3318 - PEND - Opus11 (Breezy car) 06:00-17:00 BST 12/12 331…" at bounding box center [771, 390] width 226 height 427
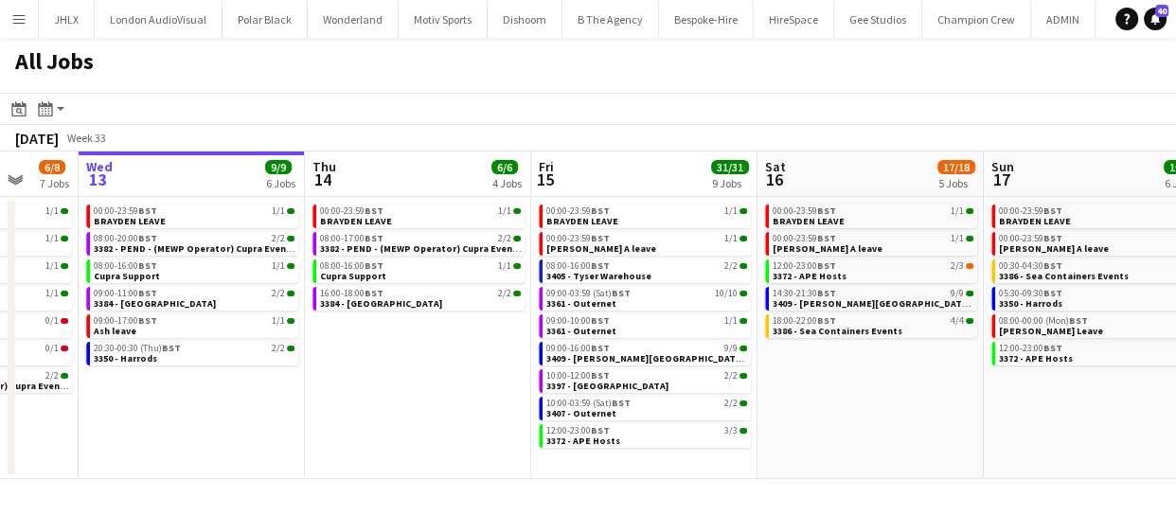
drag, startPoint x: 589, startPoint y: 372, endPoint x: 438, endPoint y: 373, distance: 151.6
click at [438, 373] on app-calendar-viewport "Sun 10 20/20 4 Jobs Mon 11 24/24 10 Jobs Tue 12 6/8 7 Jobs Wed 13 9/9 6 Jobs Th…" at bounding box center [588, 316] width 1176 height 328
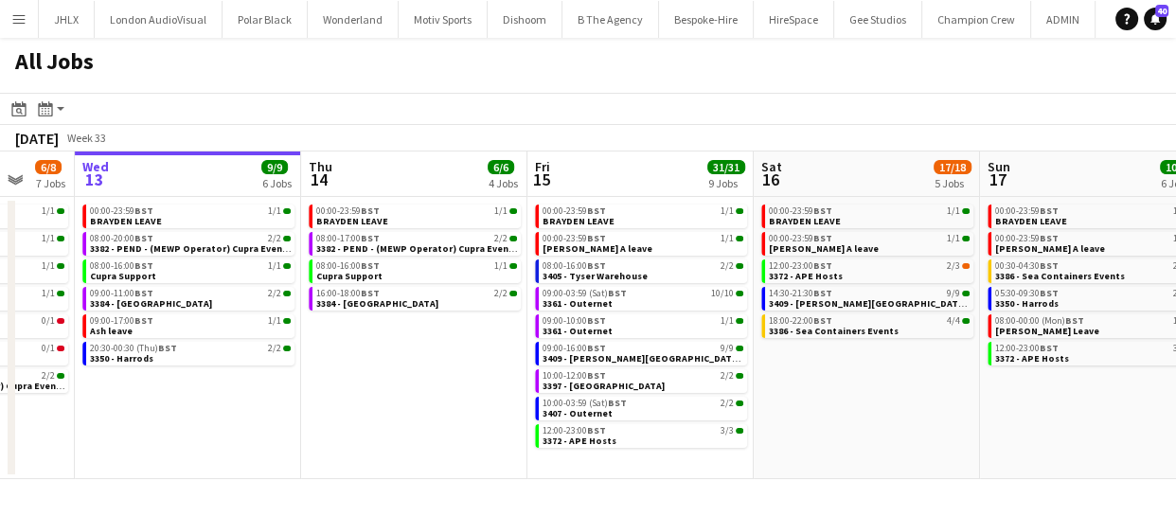
drag, startPoint x: 771, startPoint y: 417, endPoint x: 794, endPoint y: 420, distance: 22.9
click at [711, 412] on app-calendar-viewport "Sun 10 20/20 4 Jobs Mon 11 24/24 10 Jobs Tue 12 6/8 7 Jobs Wed 13 9/9 6 Jobs Th…" at bounding box center [588, 316] width 1176 height 328
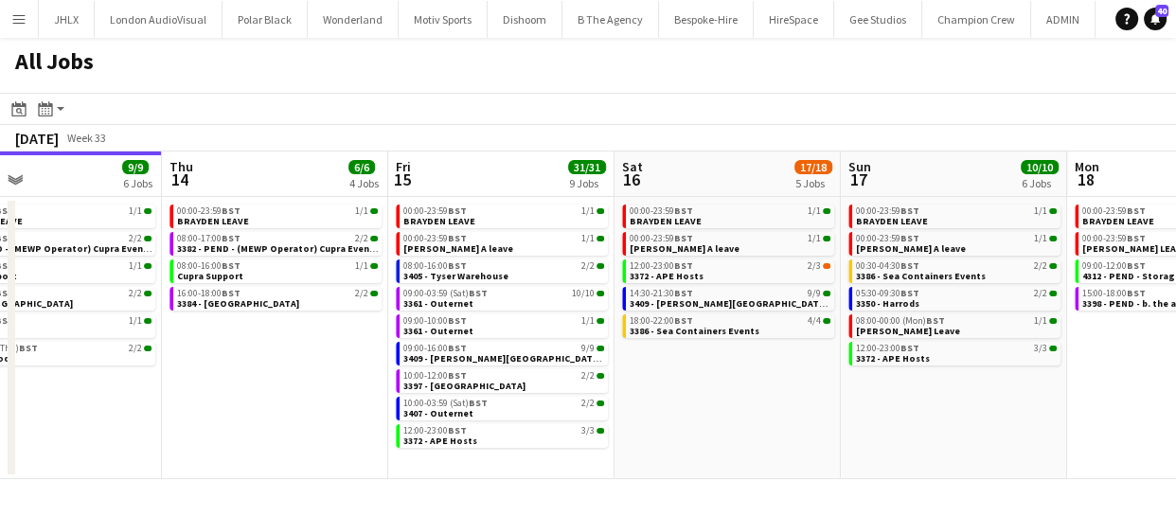
drag, startPoint x: 708, startPoint y: 419, endPoint x: 729, endPoint y: 416, distance: 22.0
click at [671, 416] on app-calendar-viewport "Sun 10 20/20 4 Jobs Mon 11 24/24 10 Jobs Tue 12 6/8 7 Jobs Wed 13 9/9 6 Jobs Th…" at bounding box center [588, 316] width 1176 height 328
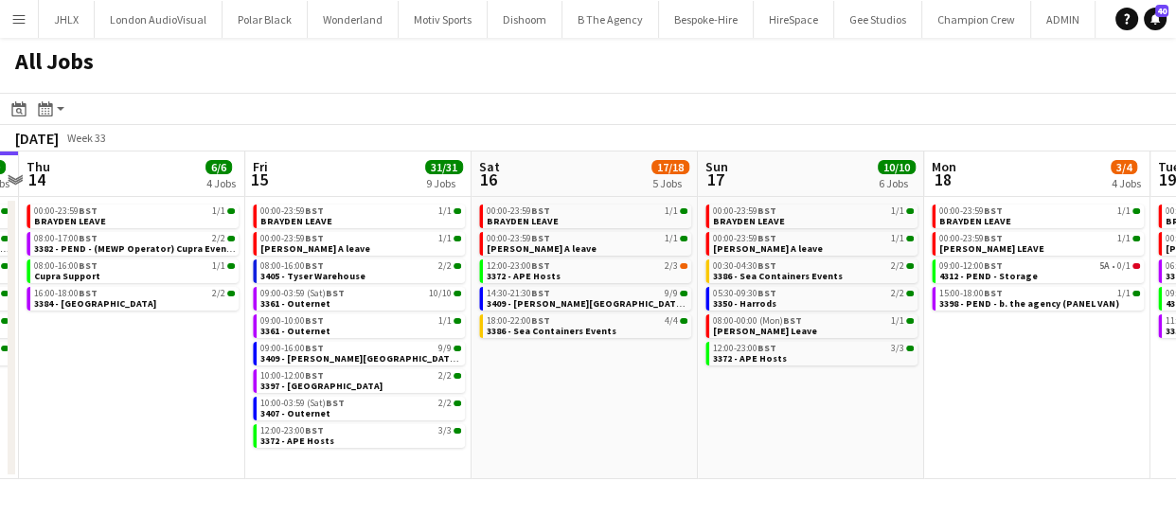
click at [601, 419] on app-calendar-viewport "Sun 10 20/20 4 Jobs Mon 11 24/24 10 Jobs Tue 12 6/8 7 Jobs Wed 13 9/9 6 Jobs Th…" at bounding box center [588, 316] width 1176 height 328
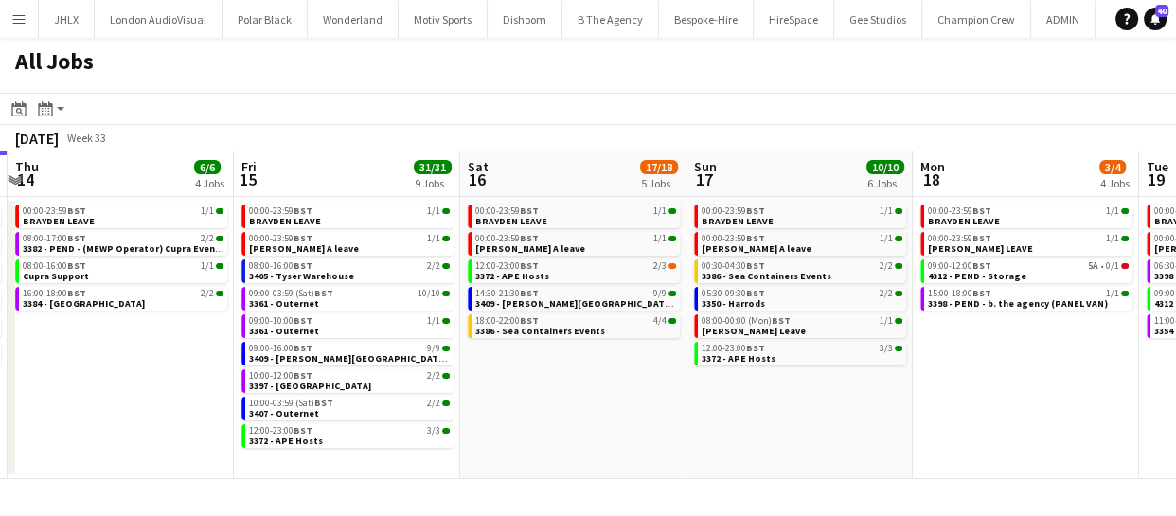
scroll to position [0, 412]
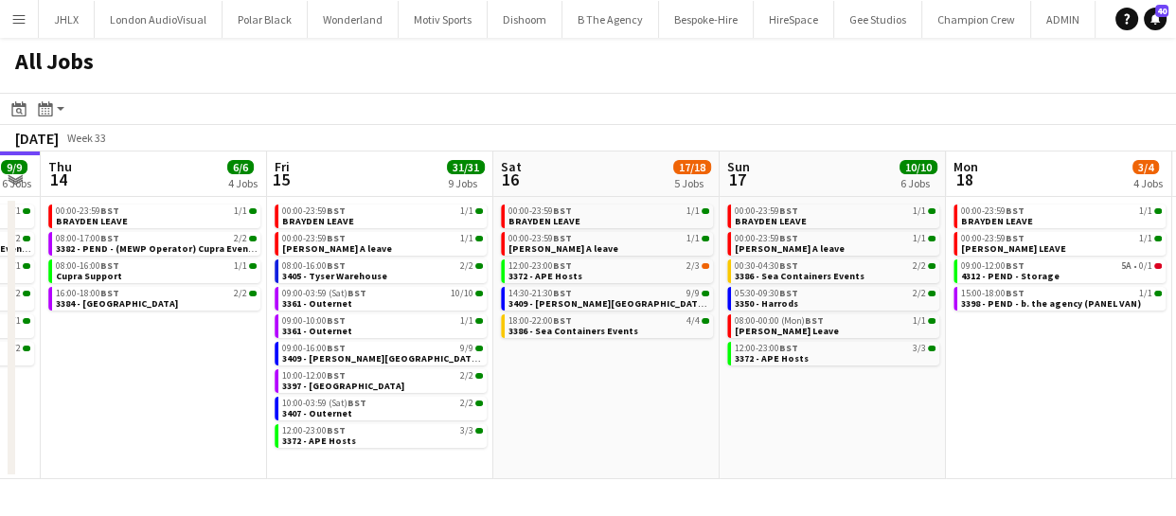
drag, startPoint x: 511, startPoint y: 420, endPoint x: 646, endPoint y: 422, distance: 134.5
click at [646, 422] on app-calendar-viewport "Tue 12 6/8 7 Jobs Wed 13 9/9 6 Jobs Thu 14 6/6 4 Jobs Fri 15 31/31 9 Jobs Sat 1…" at bounding box center [588, 316] width 1176 height 328
